Goal: Book appointment/travel/reservation

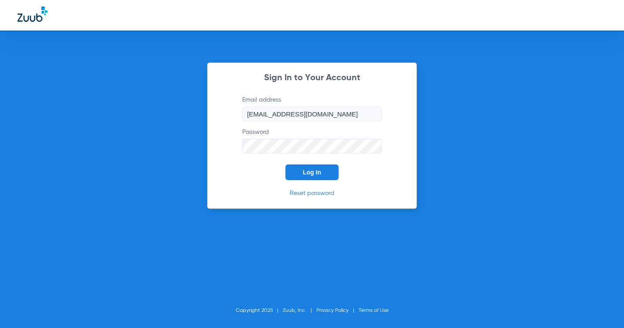
click at [300, 176] on button "Log In" at bounding box center [311, 172] width 53 height 16
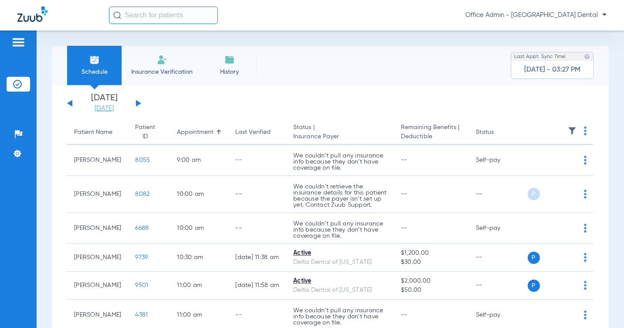
click at [95, 107] on link "[DATE]" at bounding box center [104, 108] width 52 height 9
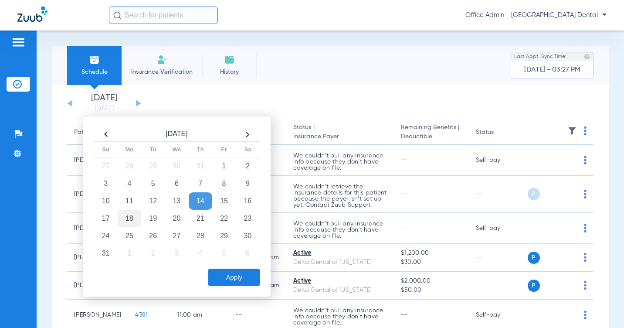
click at [132, 216] on td "18" at bounding box center [130, 218] width 24 height 17
click at [257, 280] on button "Apply" at bounding box center [233, 276] width 51 height 17
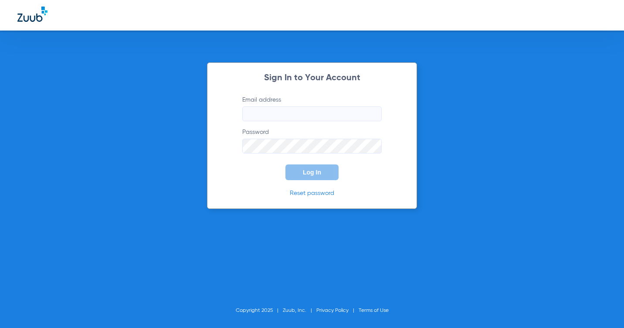
type input "[EMAIL_ADDRESS][DOMAIN_NAME]"
click at [302, 176] on button "Log In" at bounding box center [311, 172] width 53 height 16
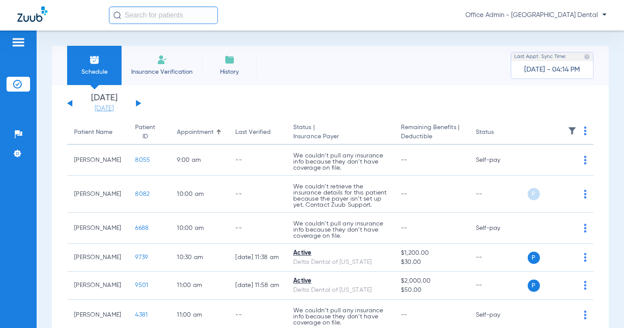
click at [101, 107] on link "[DATE]" at bounding box center [104, 108] width 52 height 9
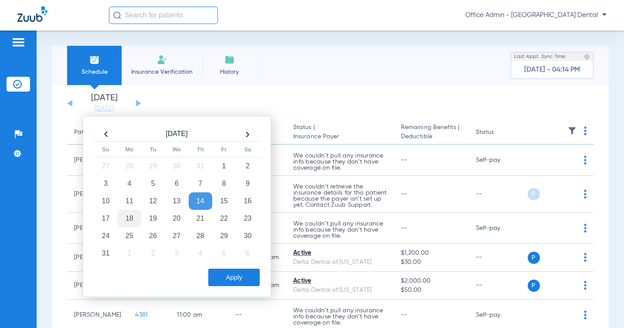
click at [134, 216] on td "18" at bounding box center [130, 218] width 24 height 17
click at [230, 272] on button "Apply" at bounding box center [233, 276] width 51 height 17
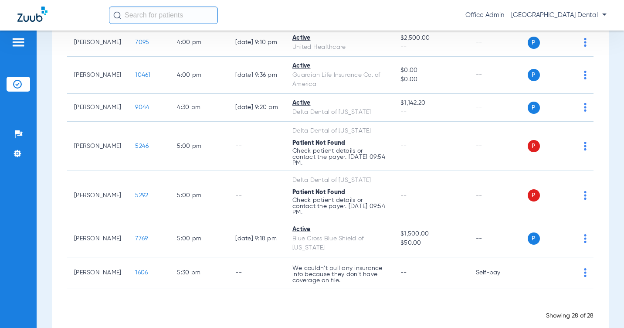
scroll to position [766, 0]
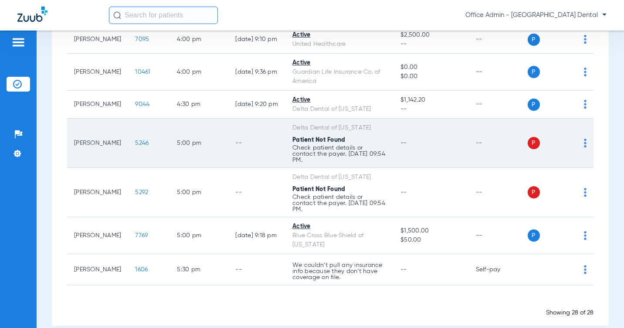
click at [433, 150] on td "--" at bounding box center [431, 143] width 75 height 49
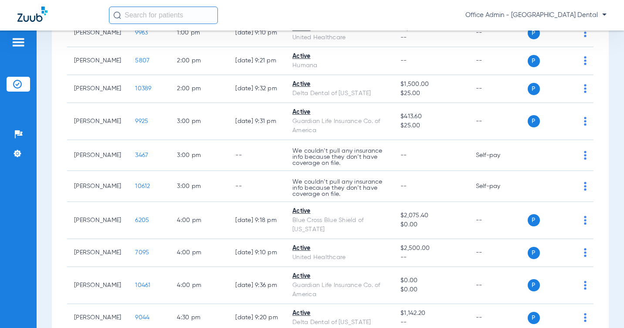
scroll to position [548, 0]
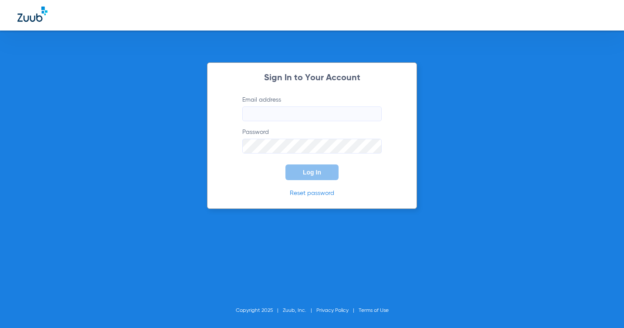
type input "[EMAIL_ADDRESS][DOMAIN_NAME]"
